Goal: Check status

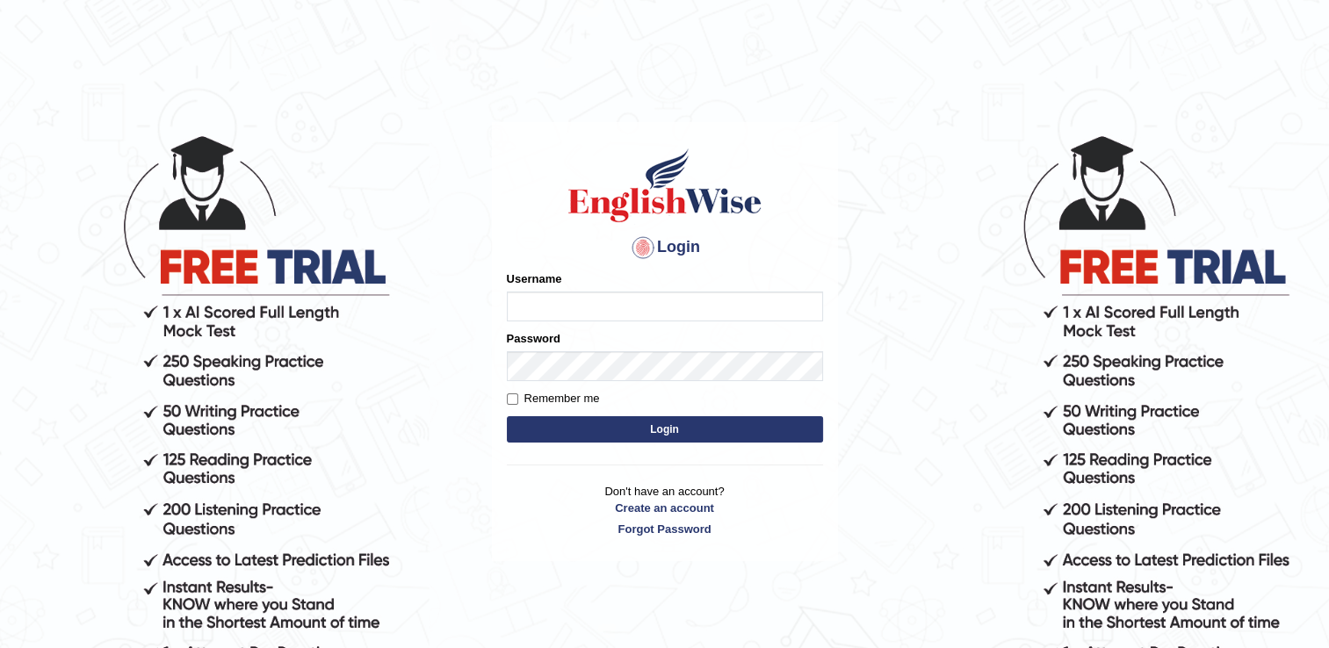
type input "successgrg"
click at [564, 421] on button "Login" at bounding box center [665, 429] width 316 height 26
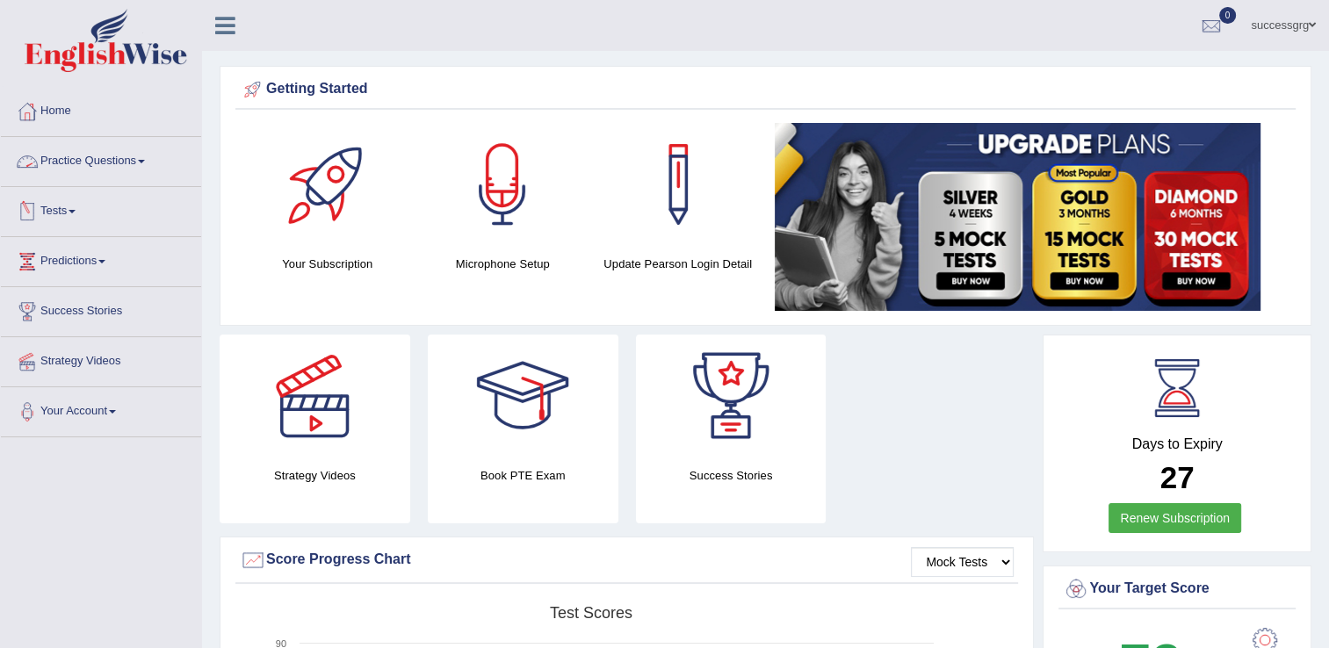
click at [109, 163] on link "Practice Questions" at bounding box center [101, 159] width 200 height 44
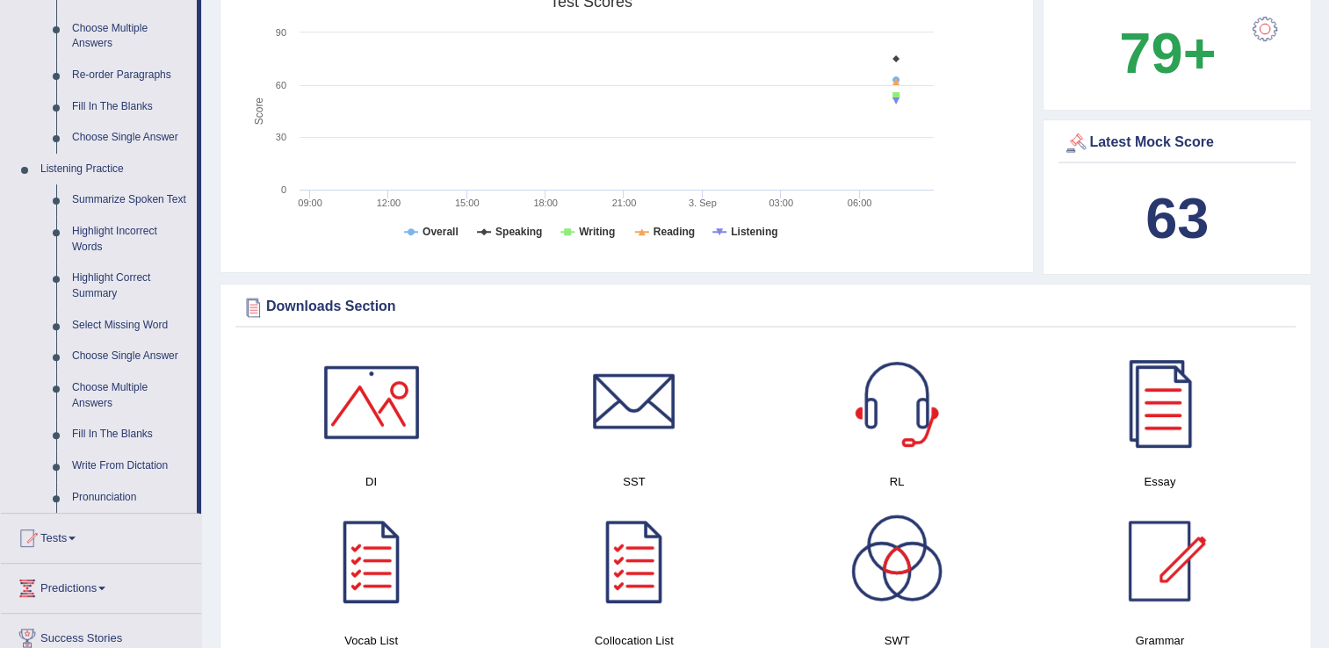
scroll to position [773, 0]
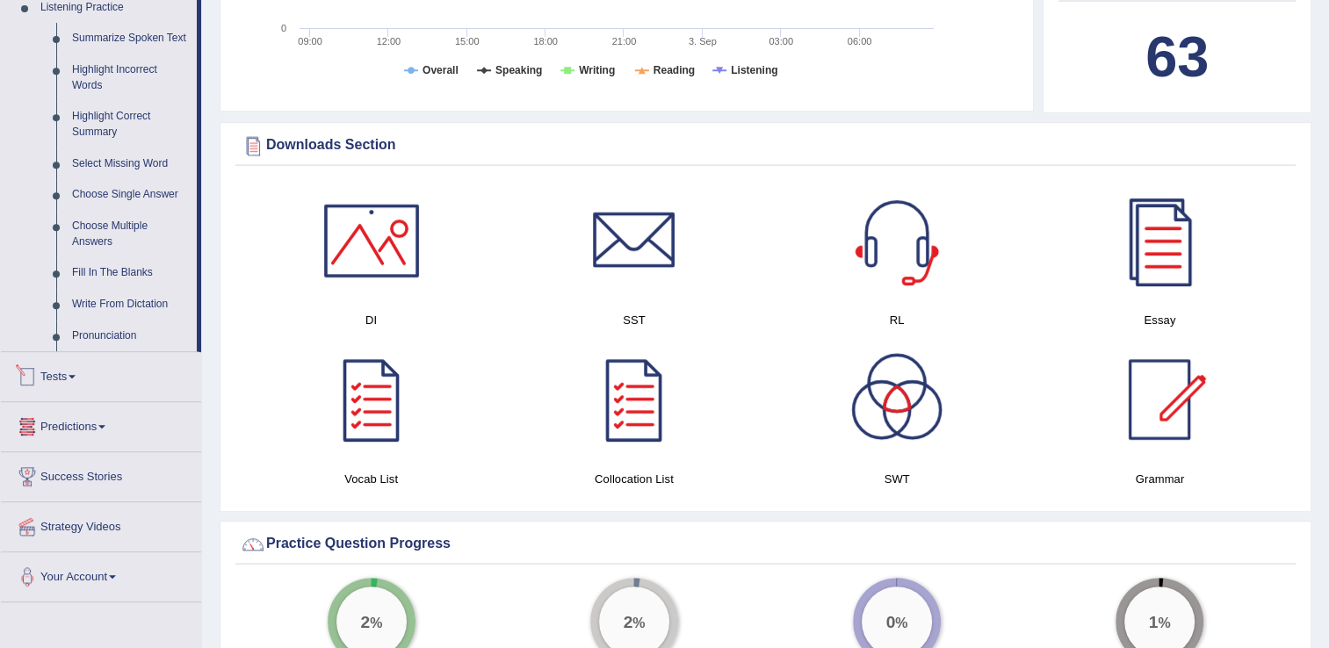
click at [46, 371] on link "Tests" at bounding box center [101, 374] width 200 height 44
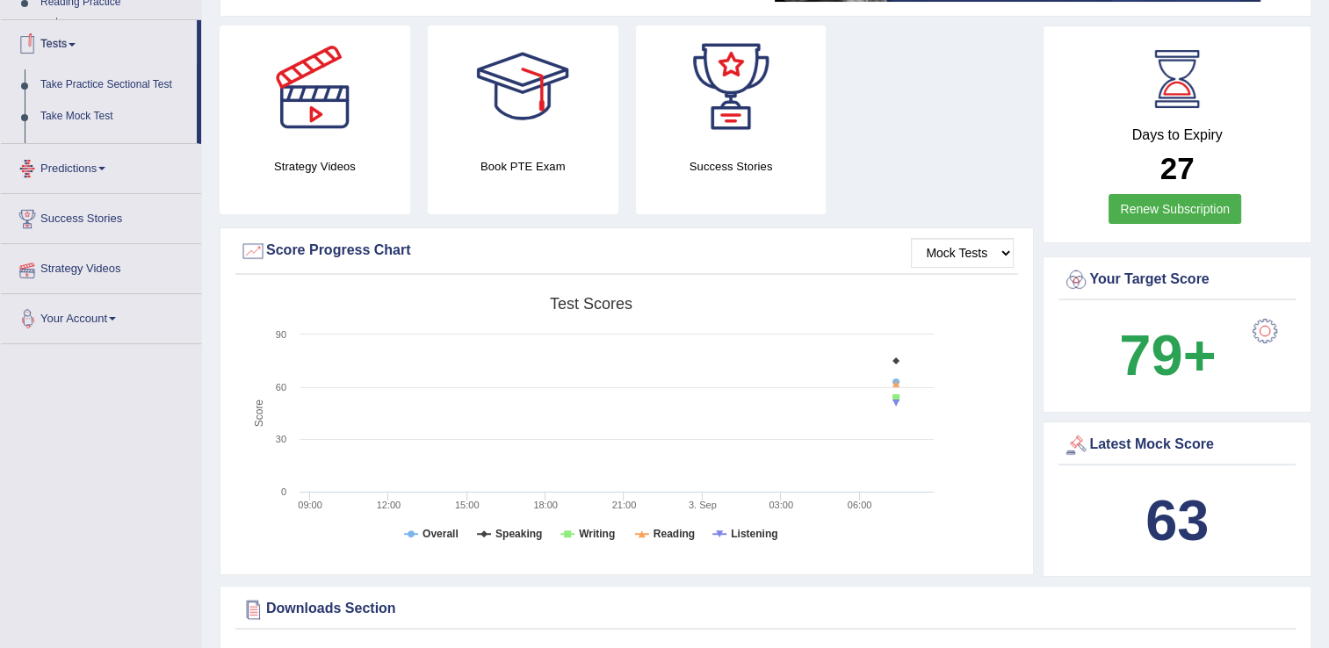
scroll to position [218, 0]
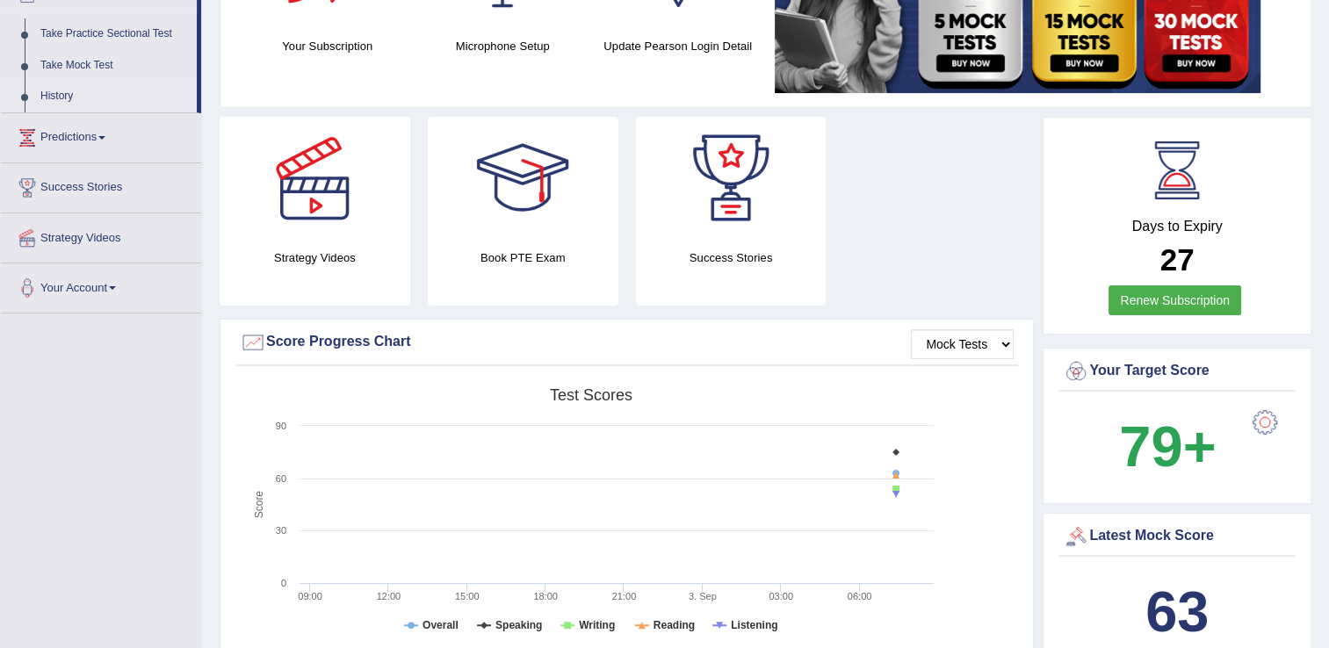
click at [64, 88] on link "History" at bounding box center [115, 97] width 164 height 32
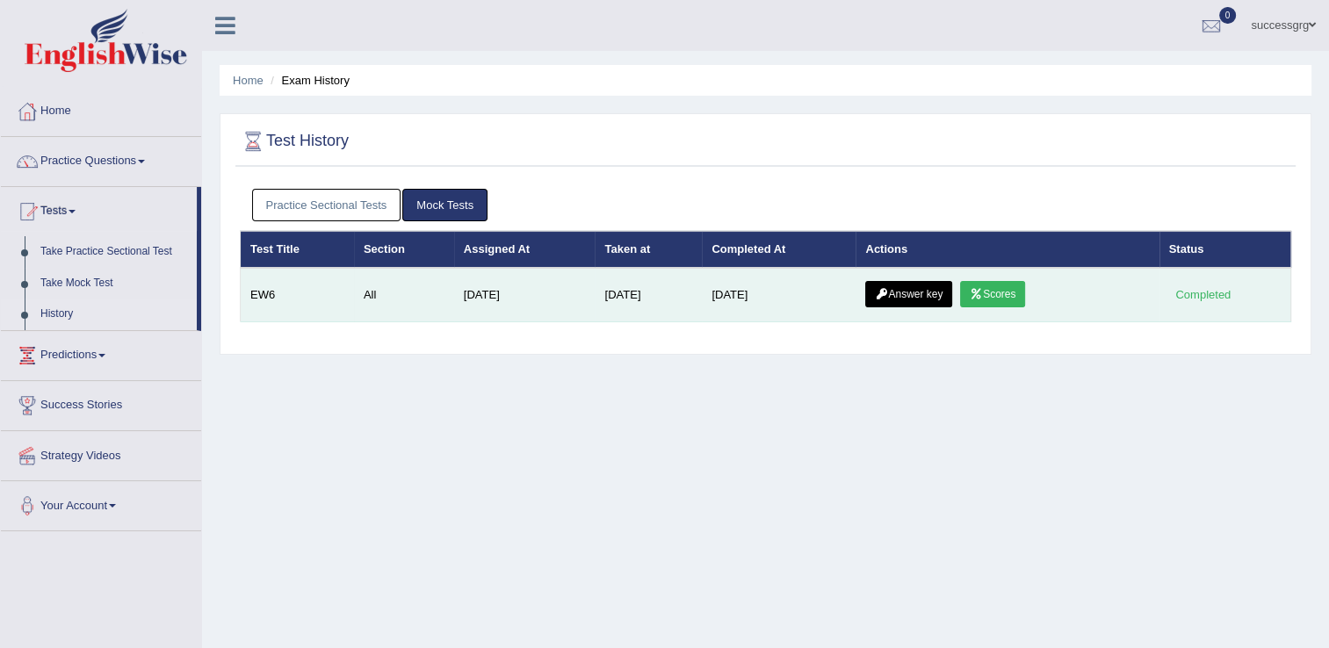
click at [920, 293] on link "Answer key" at bounding box center [908, 294] width 87 height 26
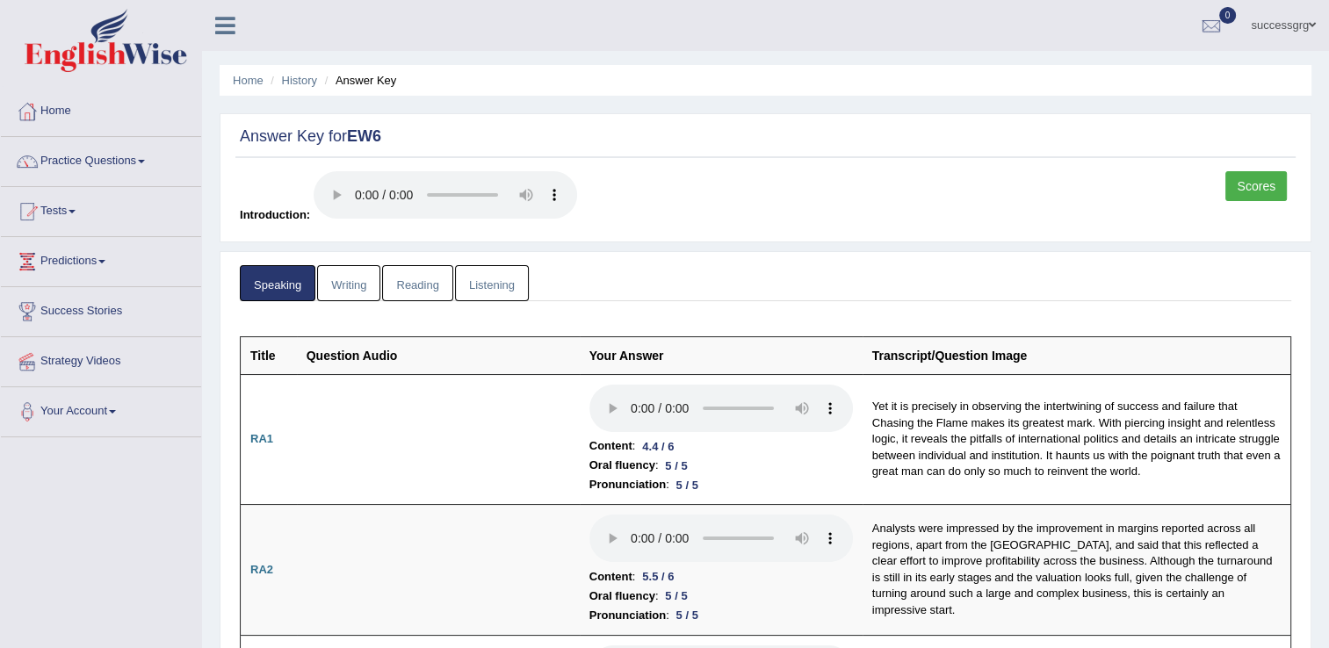
click at [330, 290] on link "Writing" at bounding box center [348, 283] width 63 height 36
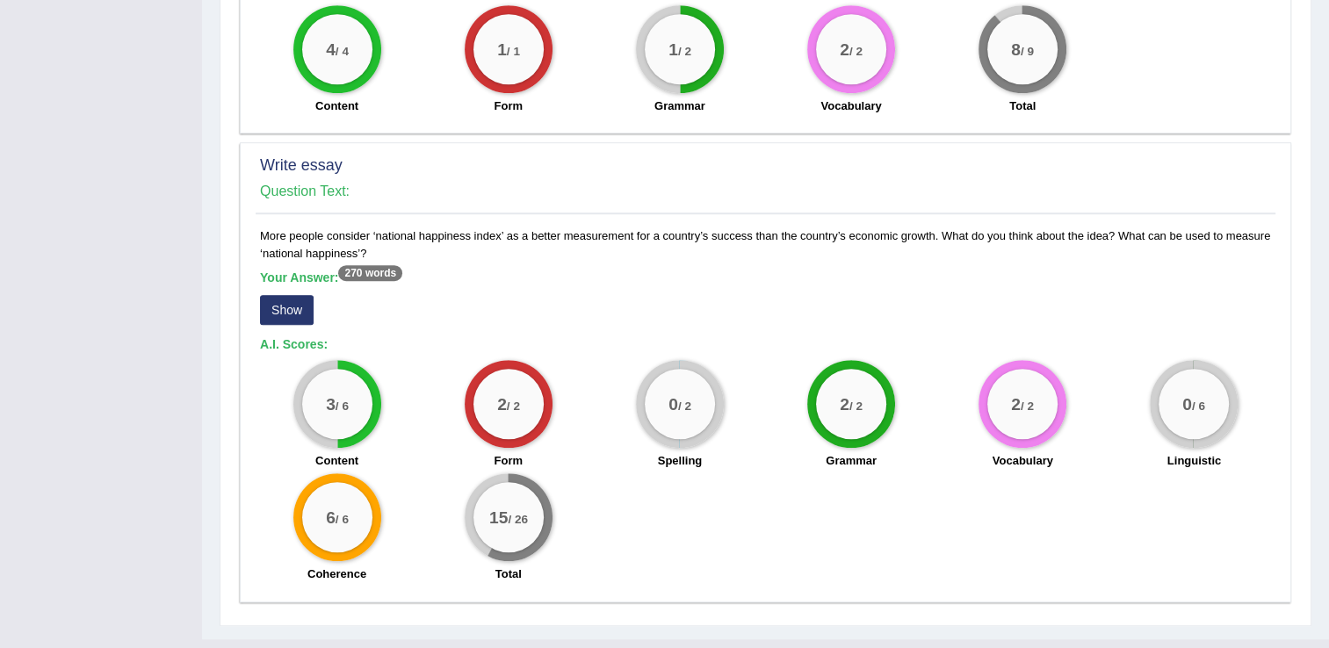
scroll to position [1219, 0]
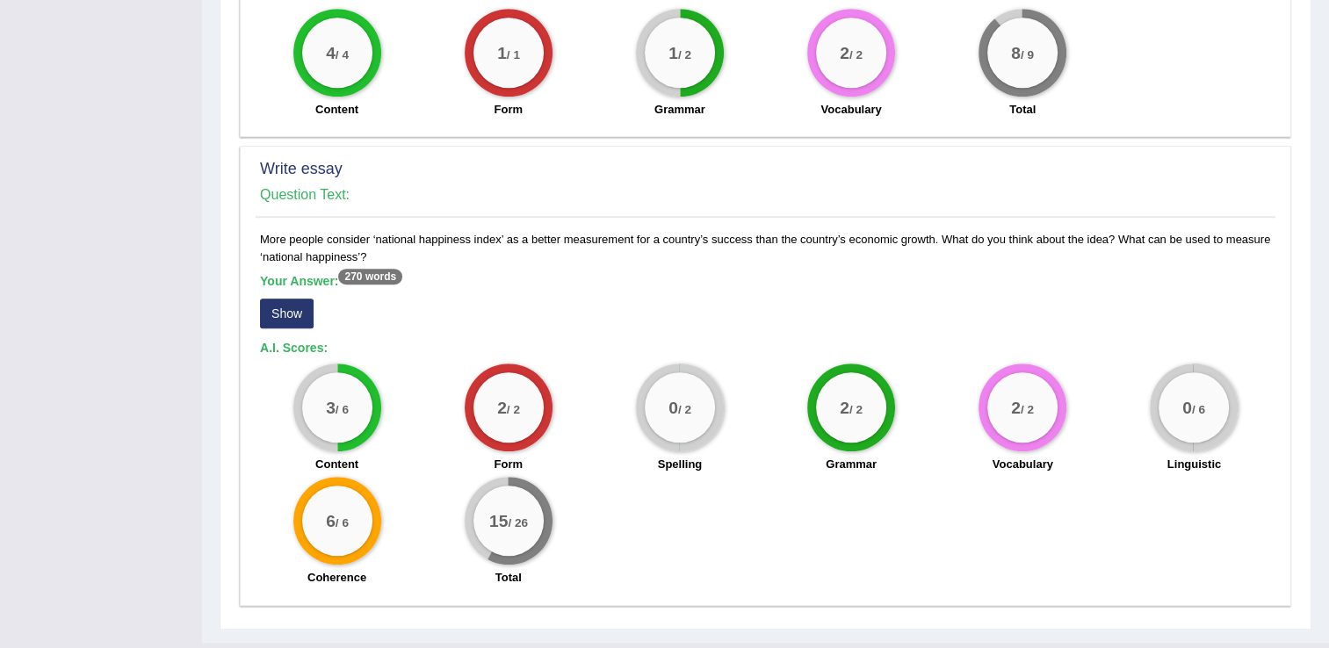
click at [280, 304] on button "Show" at bounding box center [287, 314] width 54 height 30
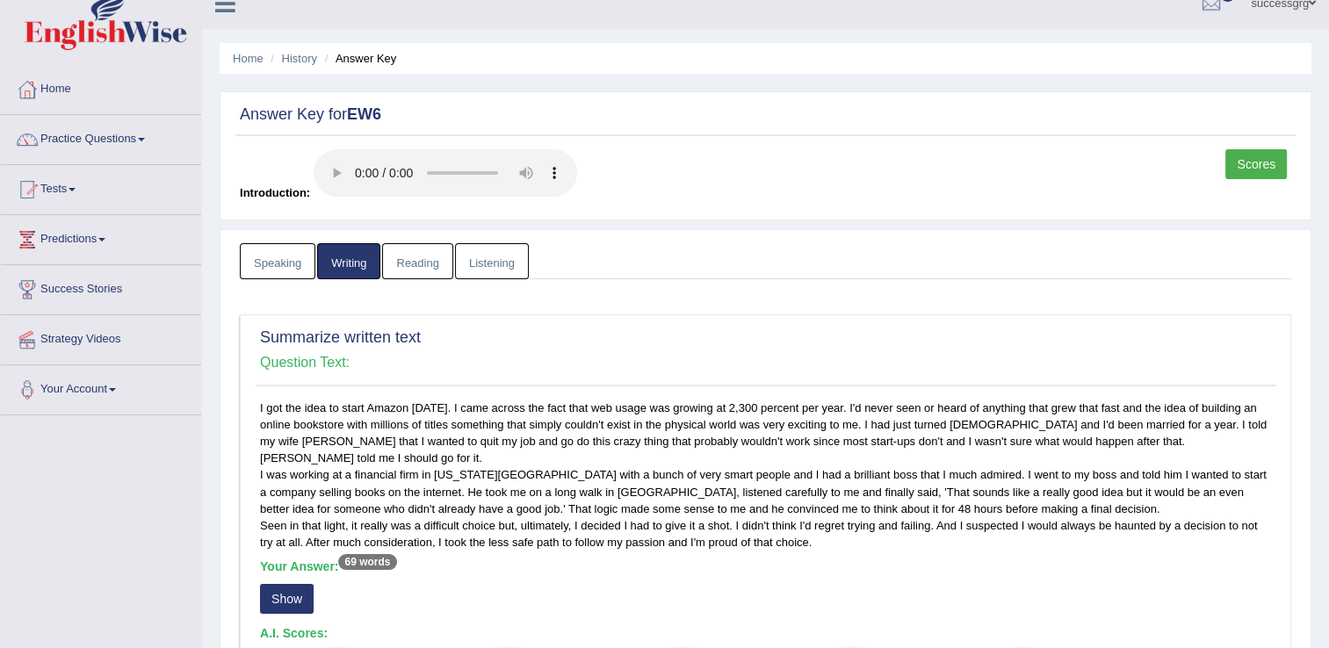
scroll to position [0, 0]
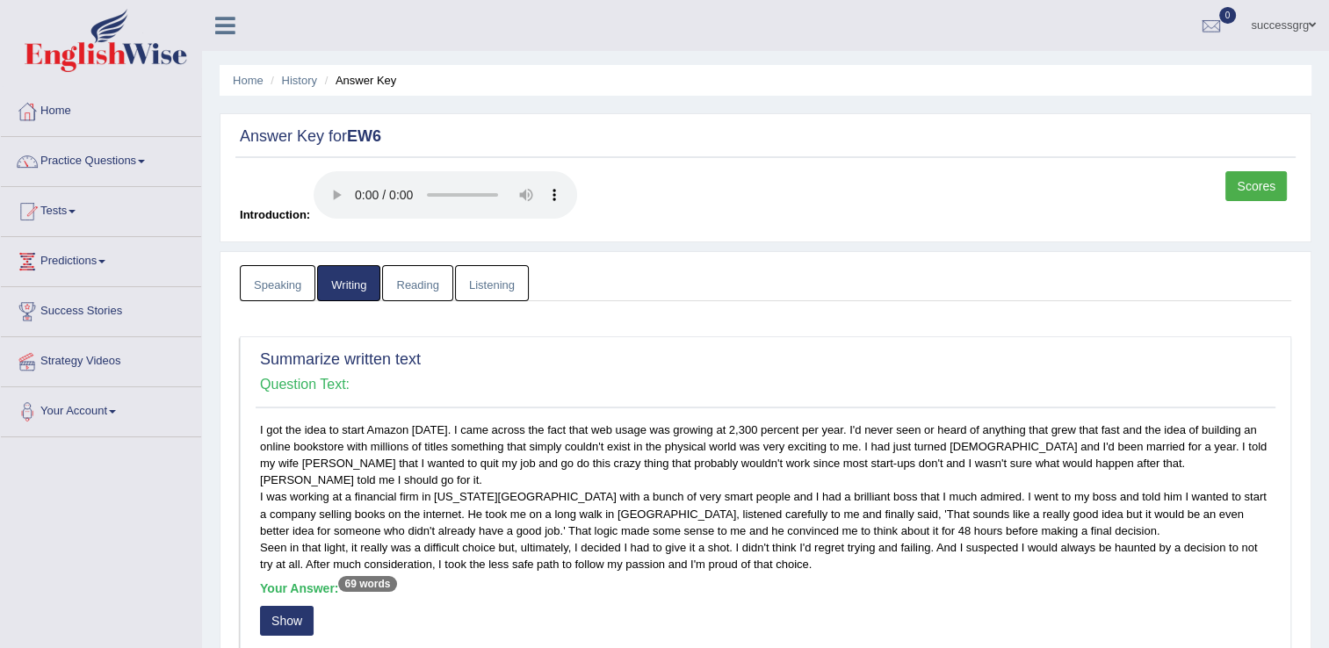
click at [408, 290] on link "Reading" at bounding box center [417, 283] width 70 height 36
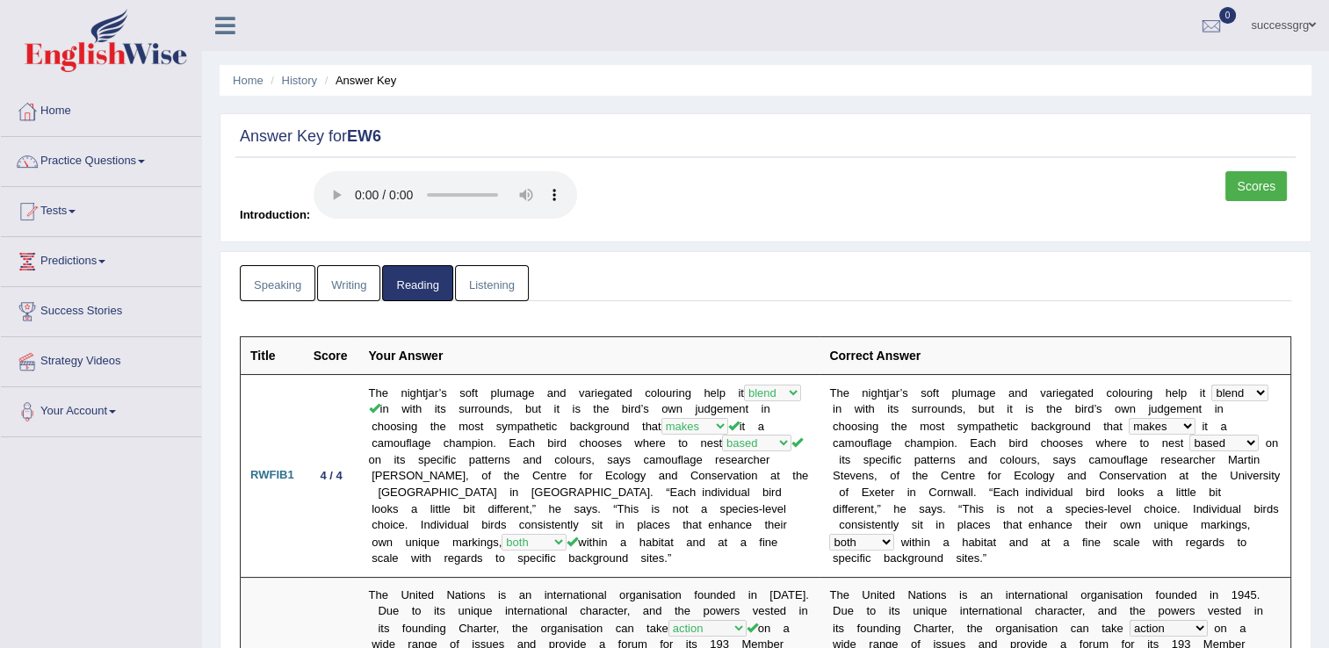
click at [493, 268] on link "Listening" at bounding box center [492, 283] width 74 height 36
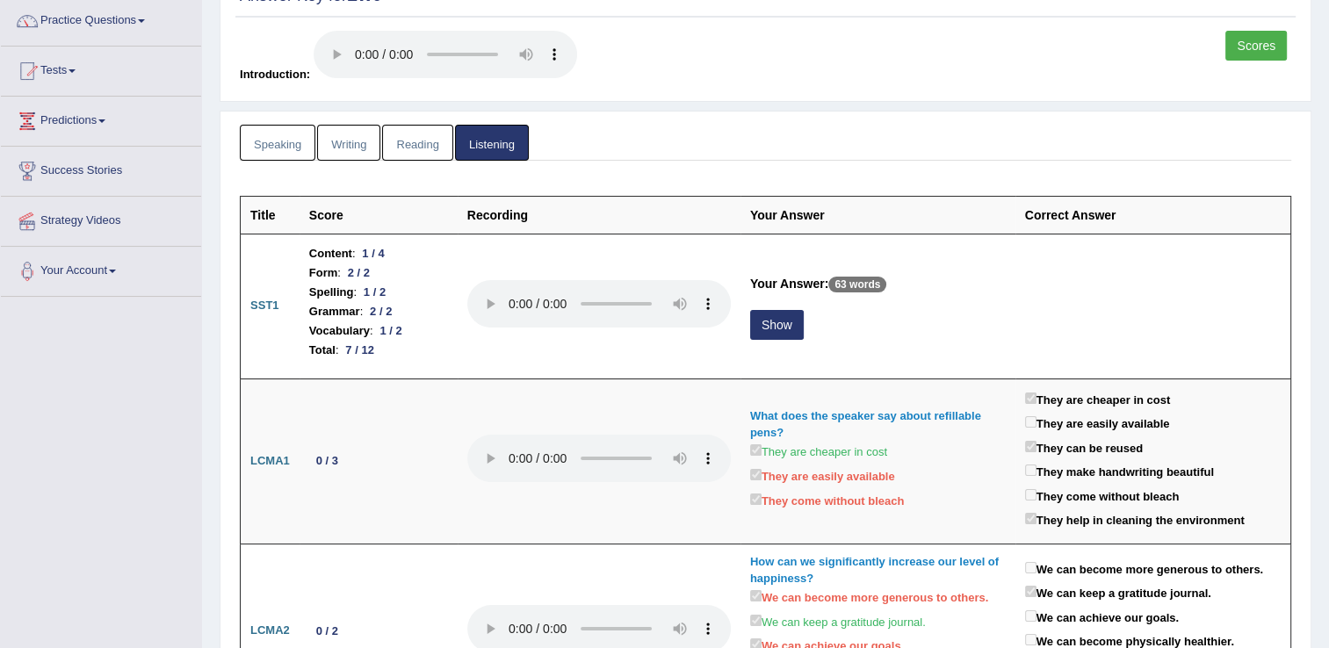
scroll to position [176, 0]
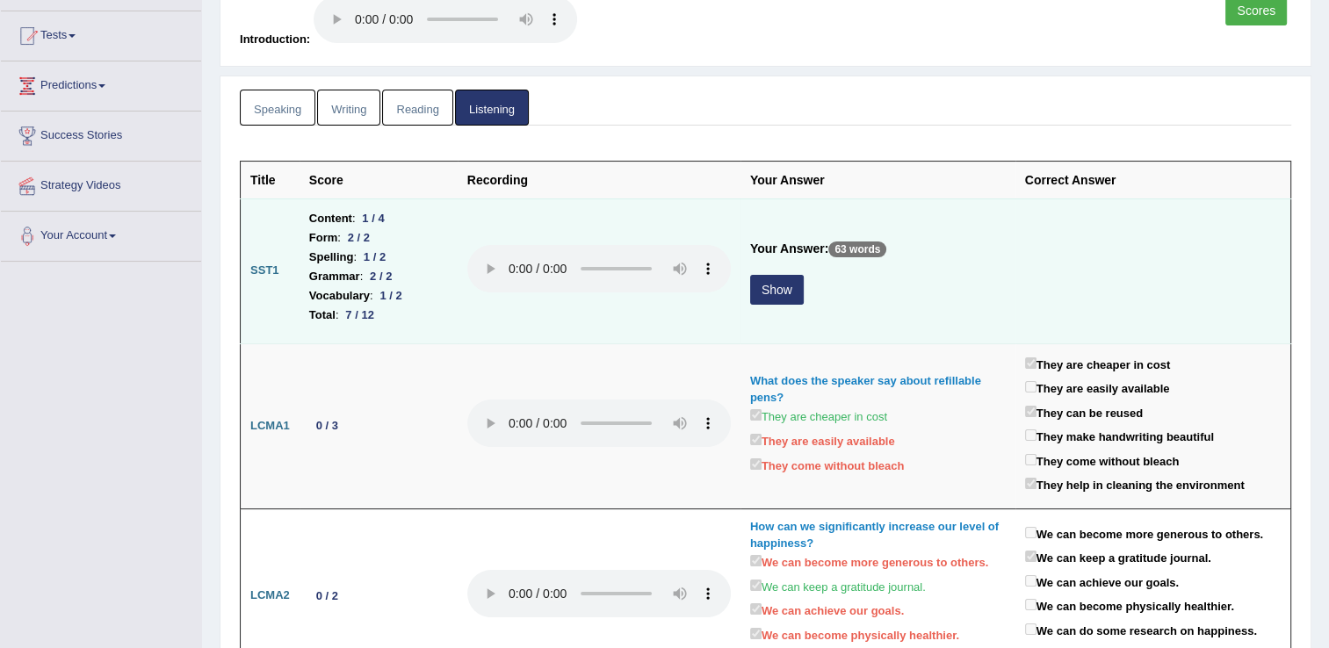
click at [772, 285] on button "Show" at bounding box center [777, 290] width 54 height 30
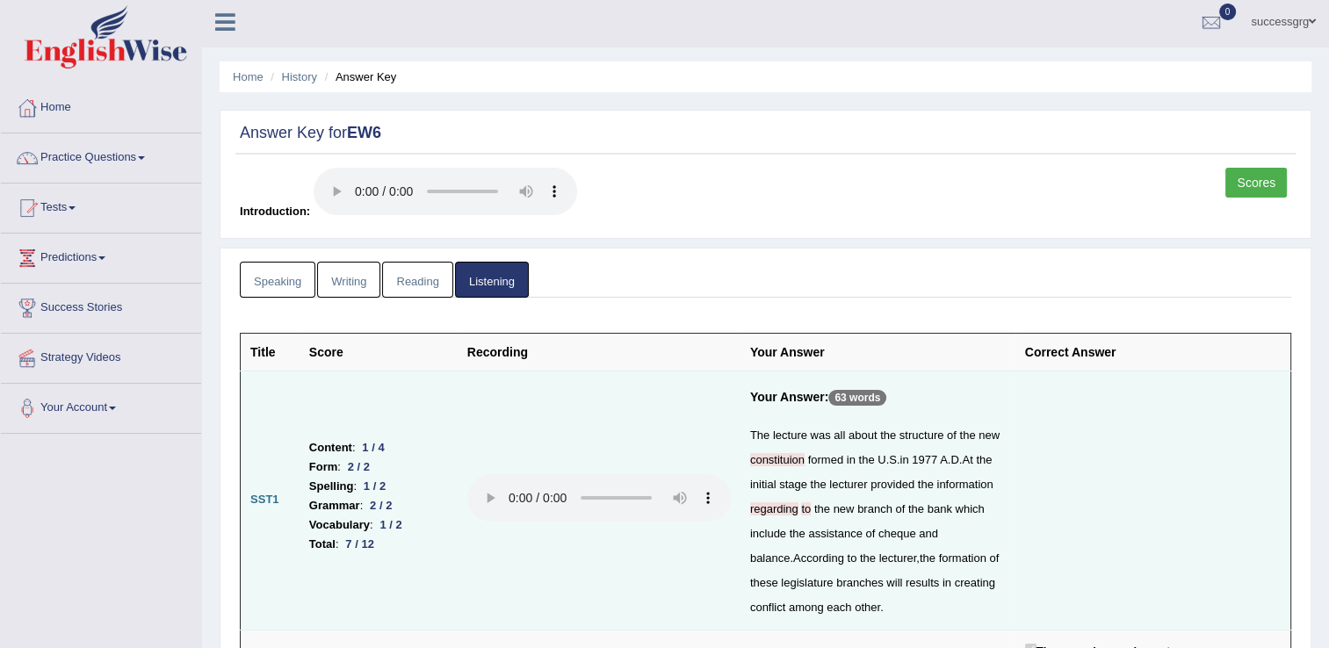
scroll to position [0, 0]
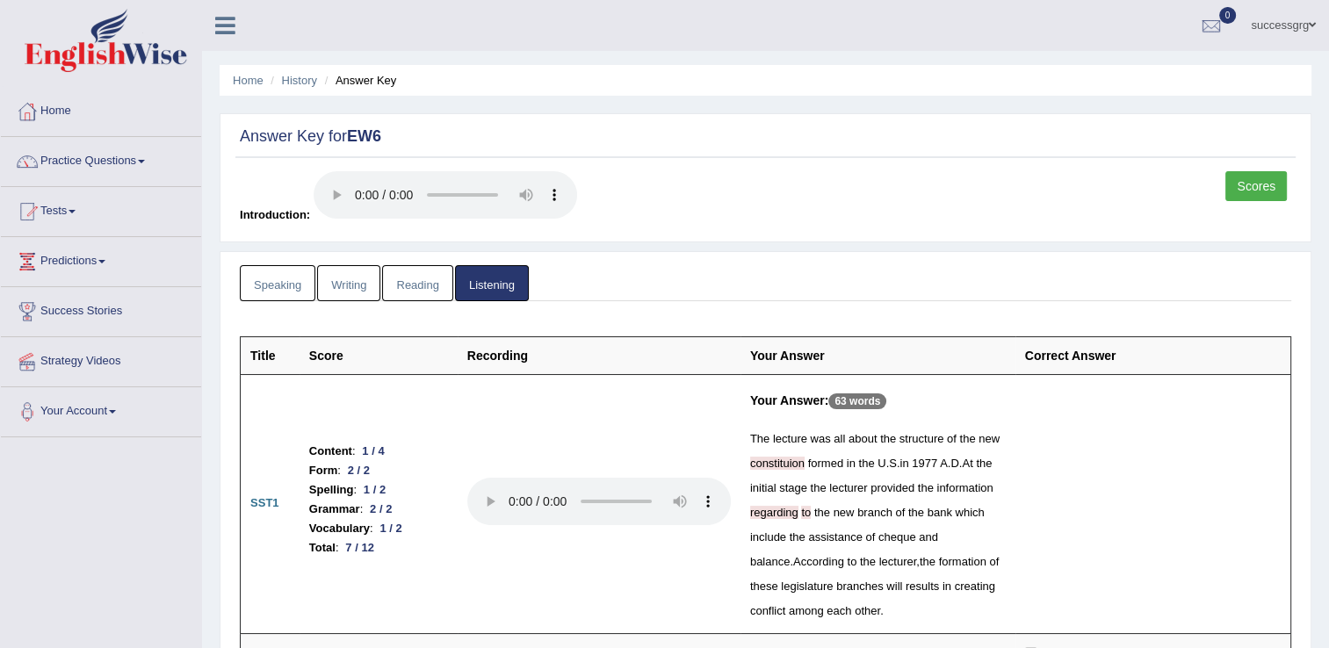
click at [1247, 193] on link "Scores" at bounding box center [1255, 186] width 61 height 30
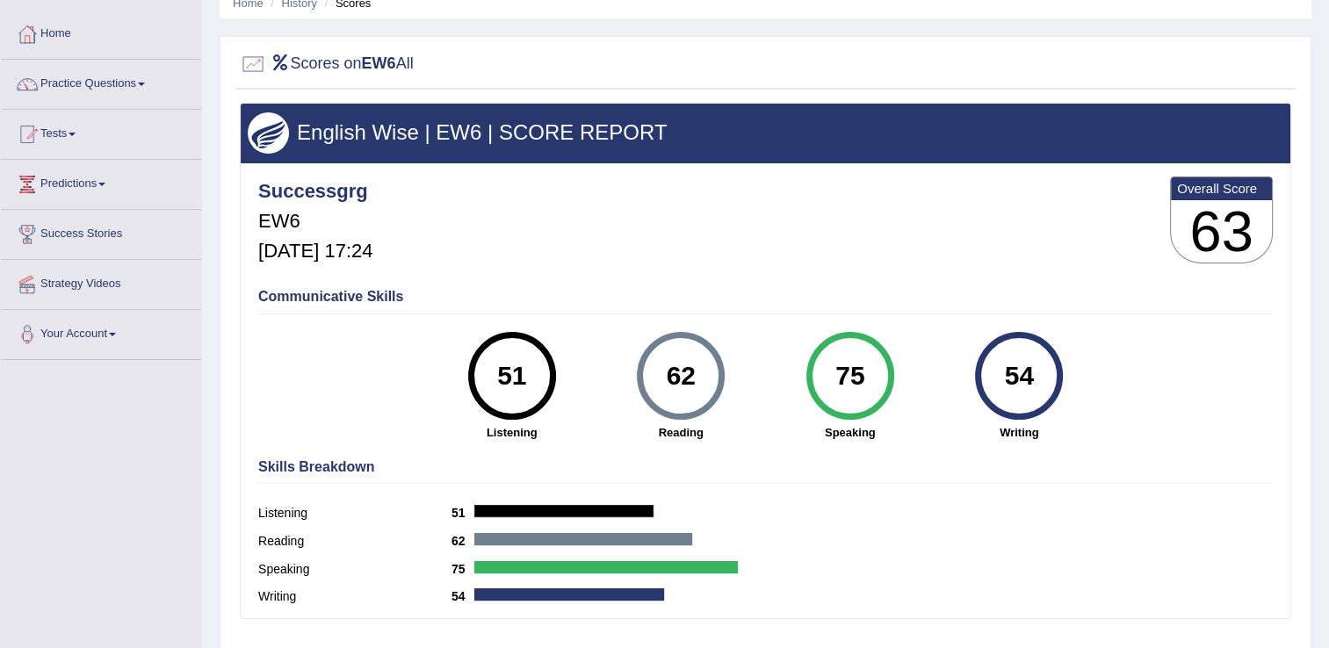
scroll to position [141, 0]
